Goal: Task Accomplishment & Management: Use online tool/utility

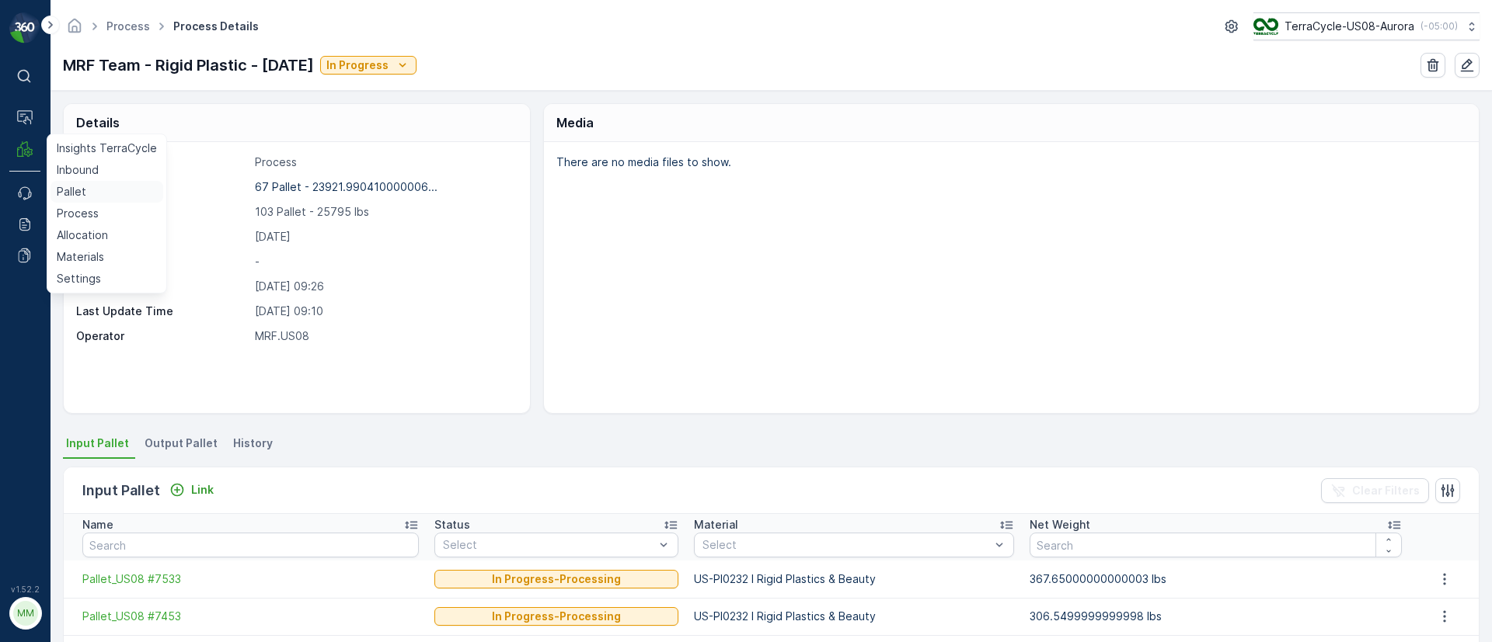
click at [79, 188] on p "Pallet" at bounding box center [72, 192] width 30 height 16
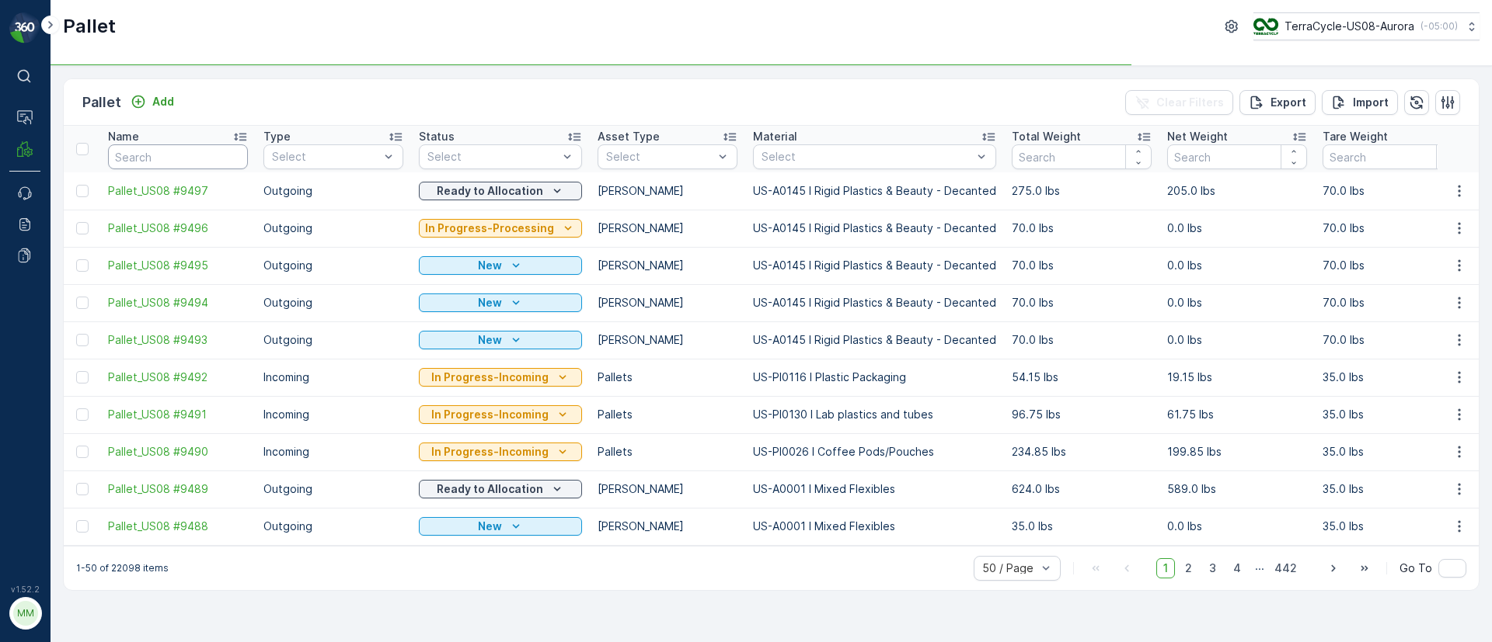
click at [169, 161] on input "text" at bounding box center [178, 156] width 140 height 25
type input "7385"
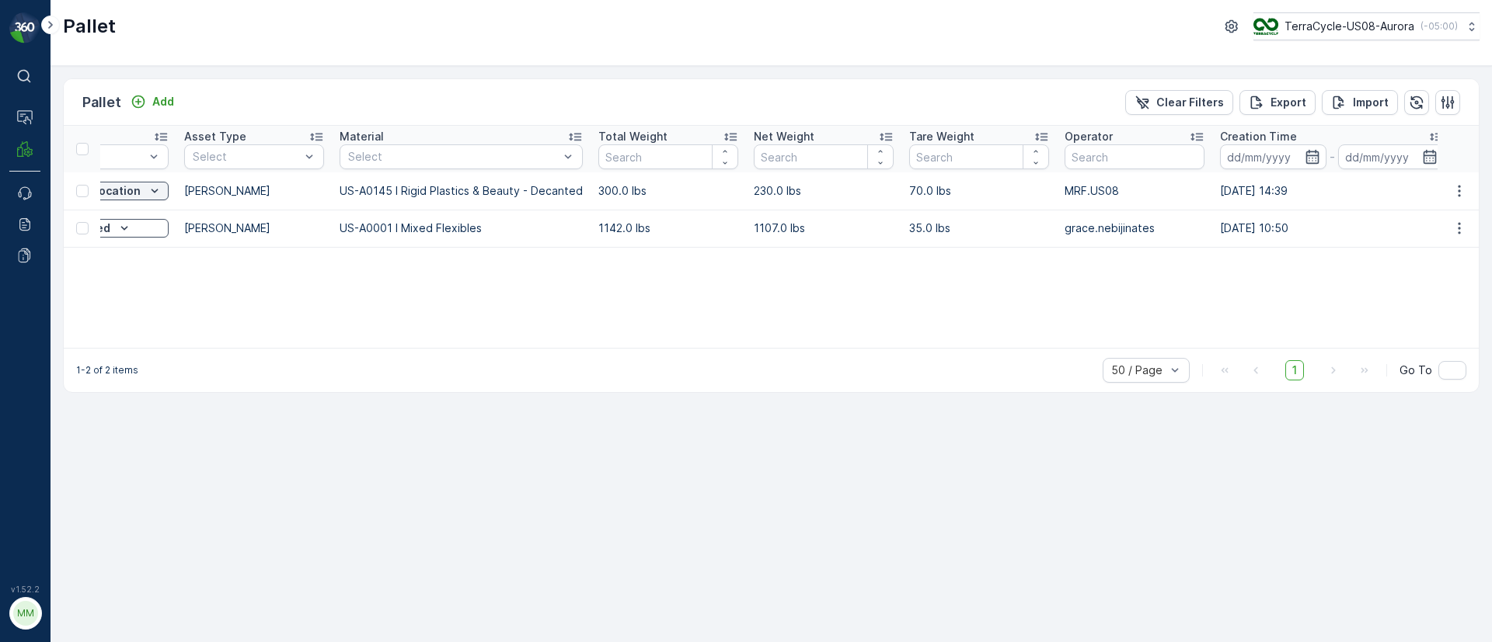
drag, startPoint x: 1074, startPoint y: 188, endPoint x: 1504, endPoint y: 197, distance: 429.7
click at [1491, 197] on html "⌘B Operations MRF Events Reports Documents v 1.52.2 MM MRF.US08 Pallet TerraCyc…" at bounding box center [746, 321] width 1492 height 642
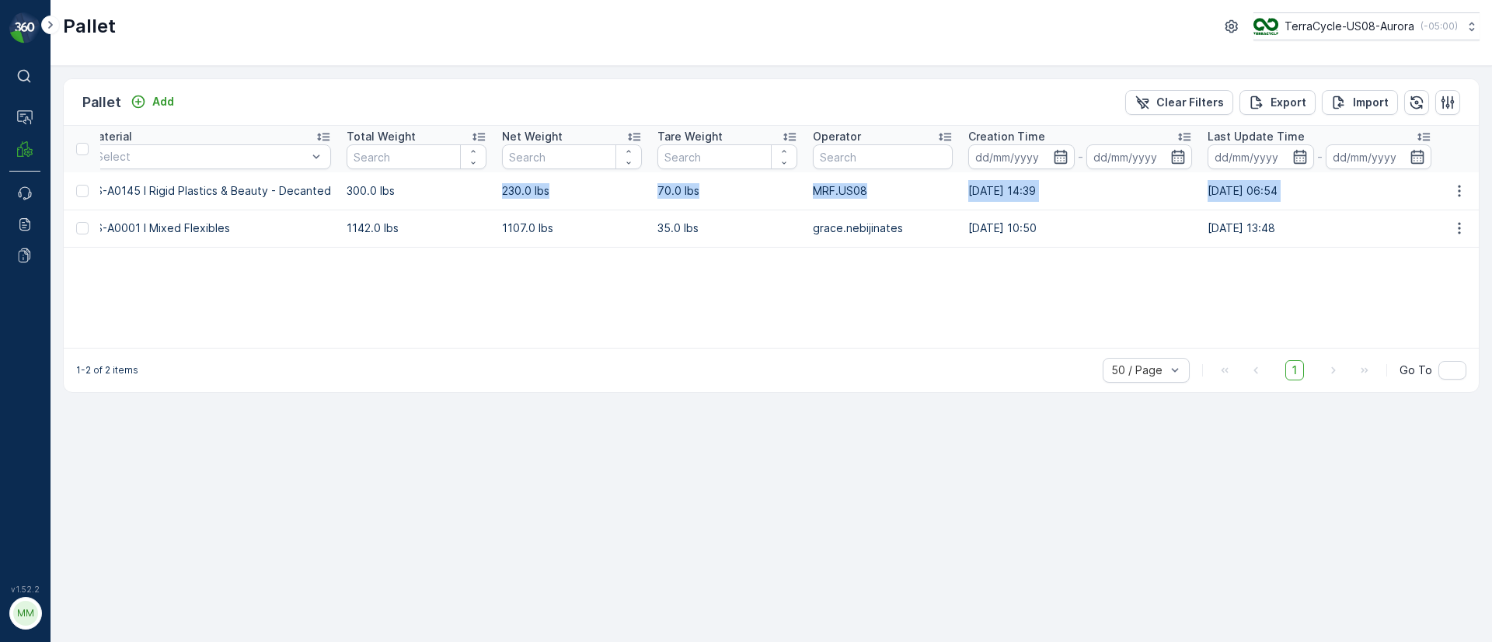
click at [1189, 203] on td "[DATE] 14:39" at bounding box center [1079, 190] width 239 height 37
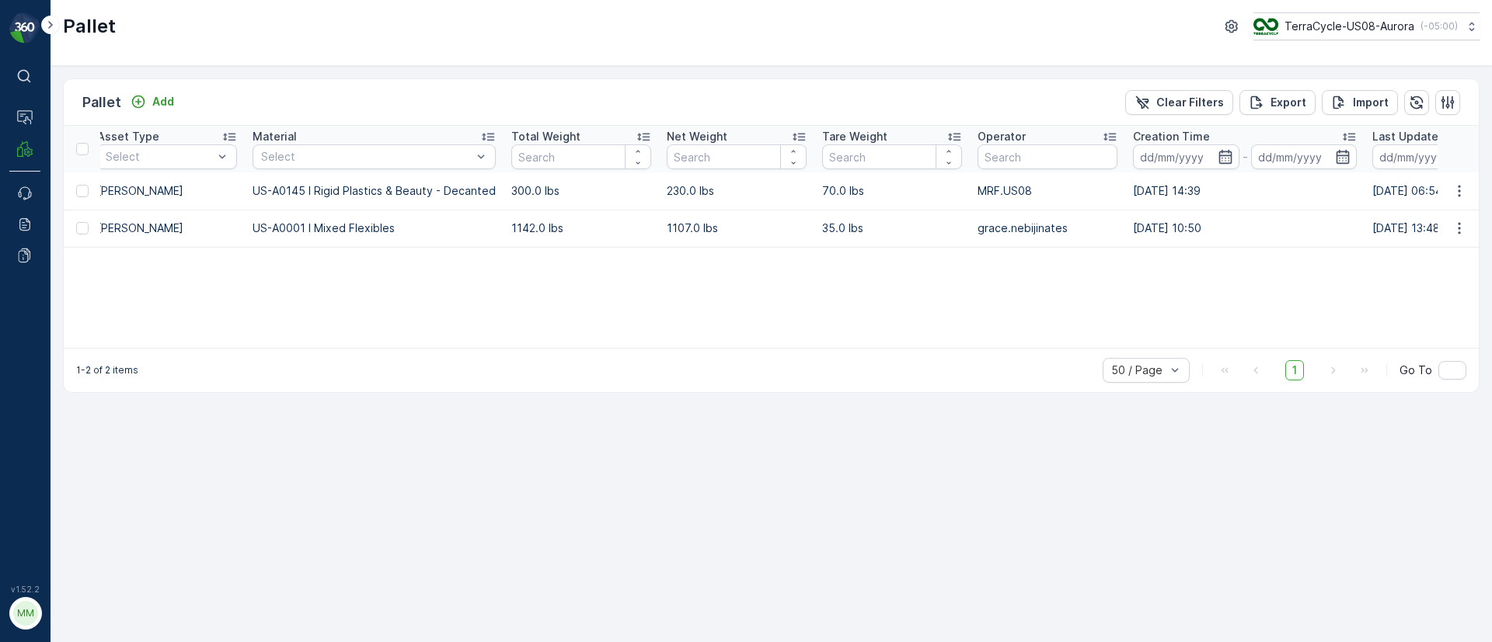
scroll to position [0, 0]
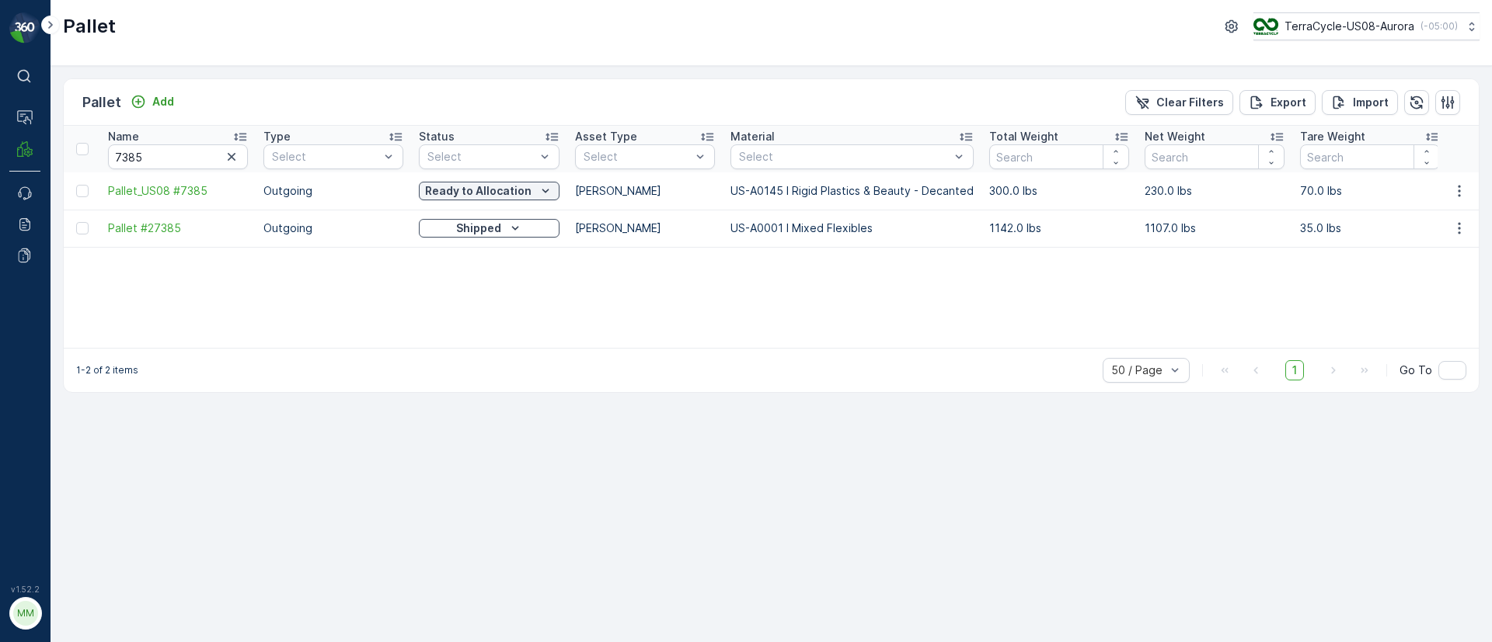
drag, startPoint x: 1073, startPoint y: 196, endPoint x: 0, endPoint y: 192, distance: 1072.8
click at [0, 192] on div "⌘B Operations MRF Events Reports Documents v 1.52.2 MM MRF.US08 Pallet TerraCyc…" at bounding box center [746, 321] width 1492 height 642
click at [146, 148] on input "7385" at bounding box center [178, 156] width 140 height 25
drag, startPoint x: 149, startPoint y: 150, endPoint x: 0, endPoint y: 171, distance: 150.6
click at [0, 171] on div "⌘B Operations MRF Events Reports Documents v 1.52.2 MM MRF.US08 Pallet TerraCyc…" at bounding box center [746, 321] width 1492 height 642
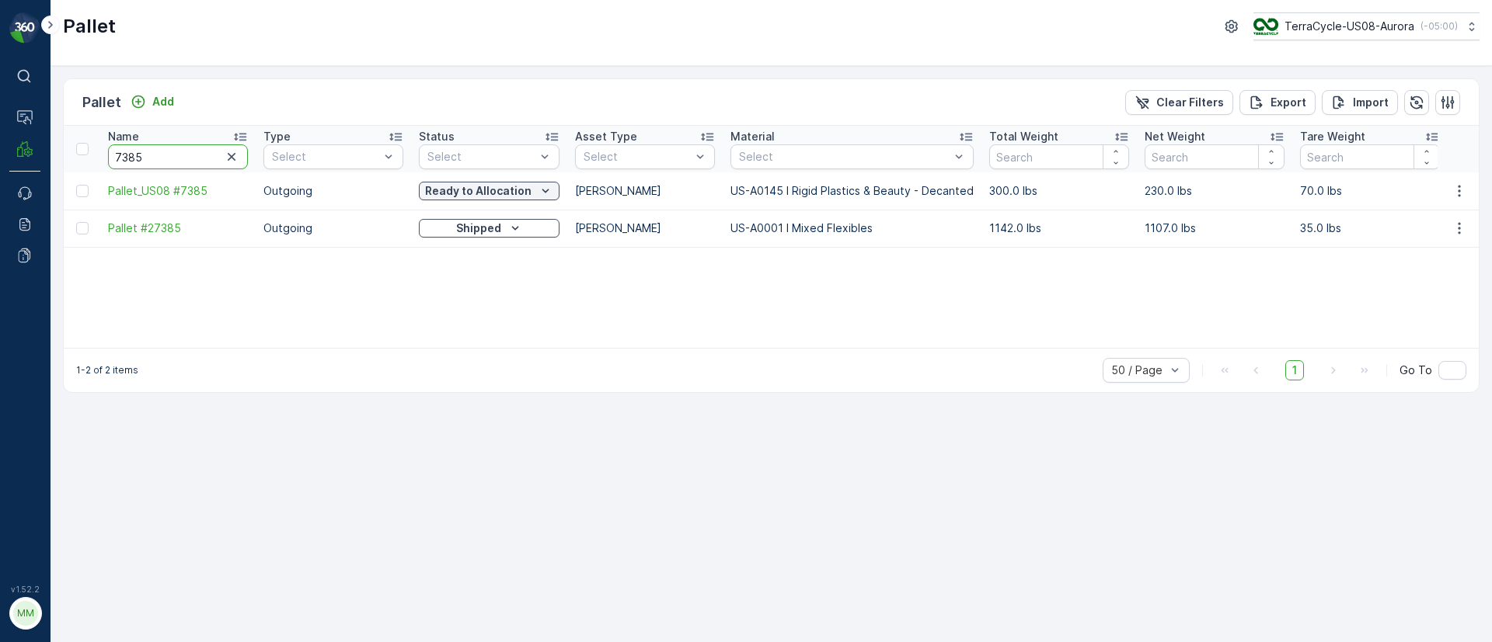
paste input "SO64442"
type input "SO64442"
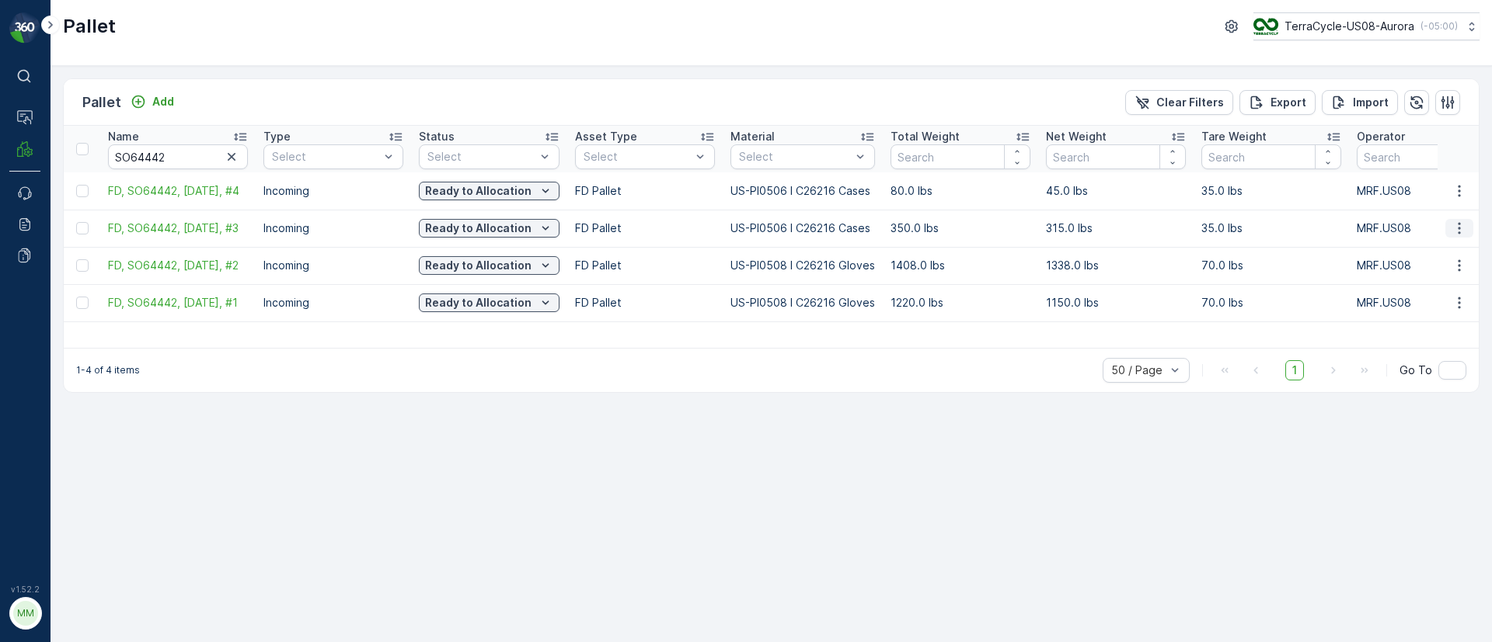
click at [1461, 227] on icon "button" at bounding box center [1459, 229] width 16 height 16
click at [1444, 276] on span "Edit Pallet" at bounding box center [1421, 274] width 53 height 16
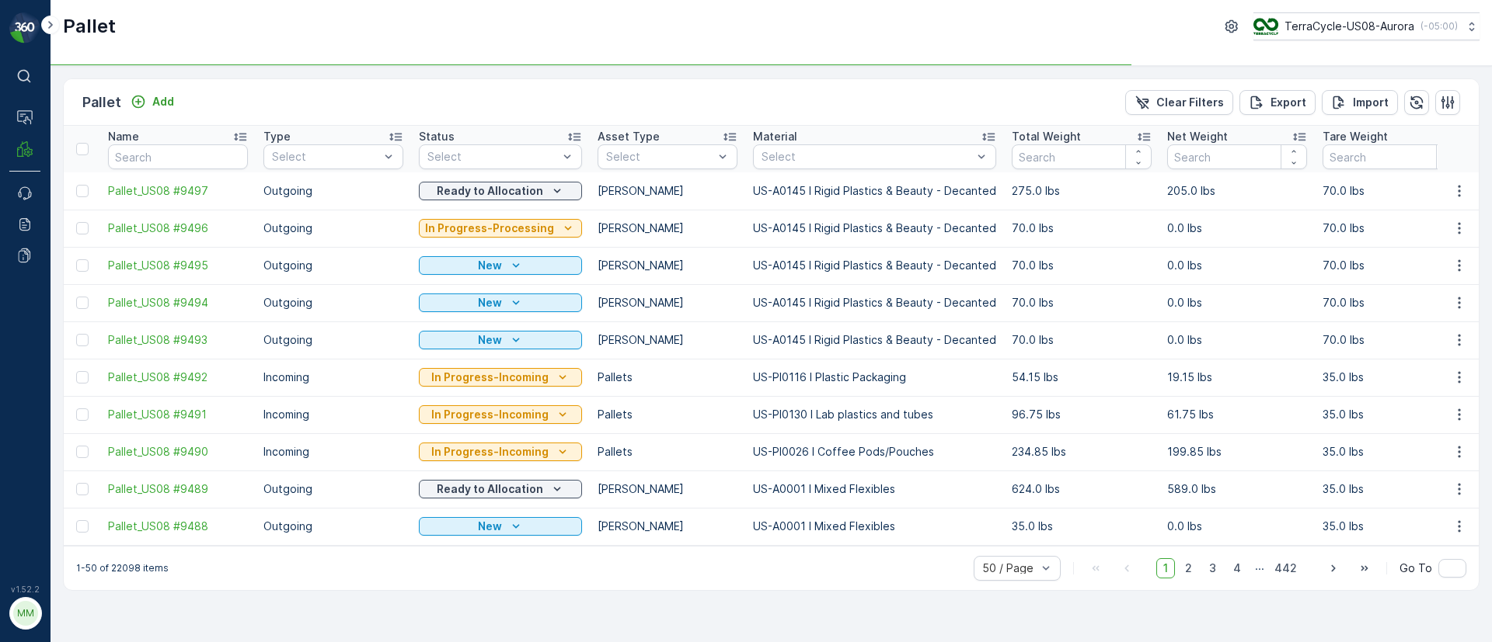
type input "SO64442"
